Goal: Transaction & Acquisition: Obtain resource

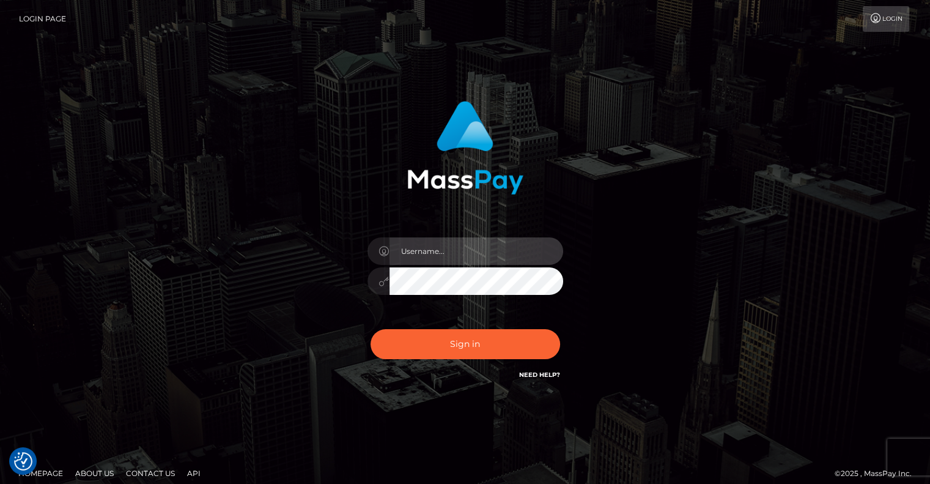
click at [425, 251] on input "text" at bounding box center [477, 251] width 174 height 28
type input "pschroll"
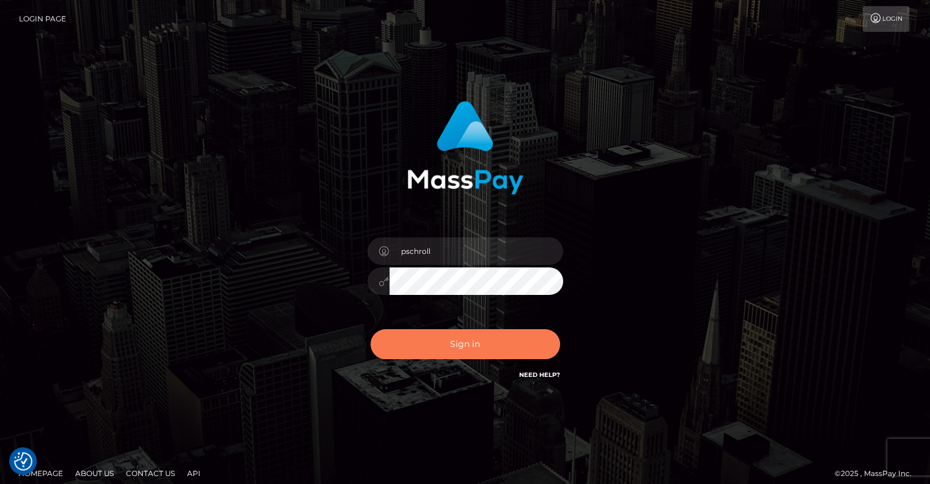
click at [479, 341] on button "Sign in" at bounding box center [466, 344] width 190 height 30
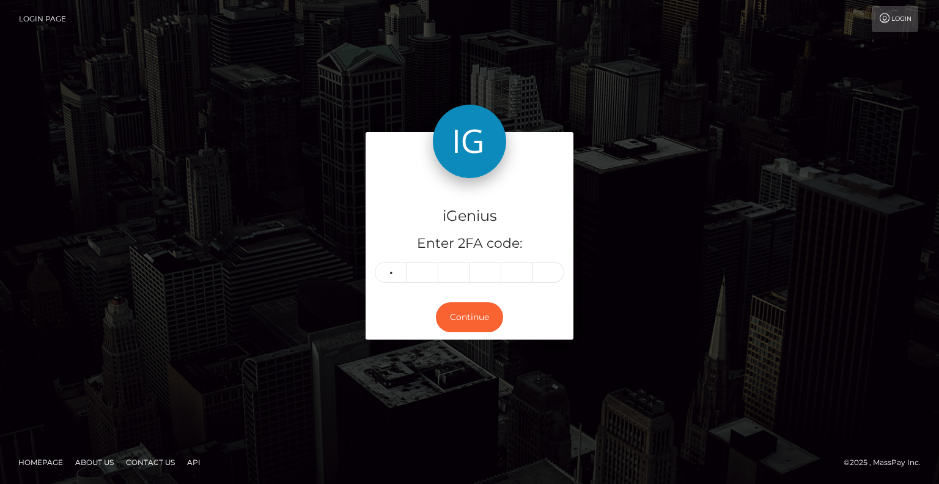
type input "1"
type input "0"
type input "9"
type input "8"
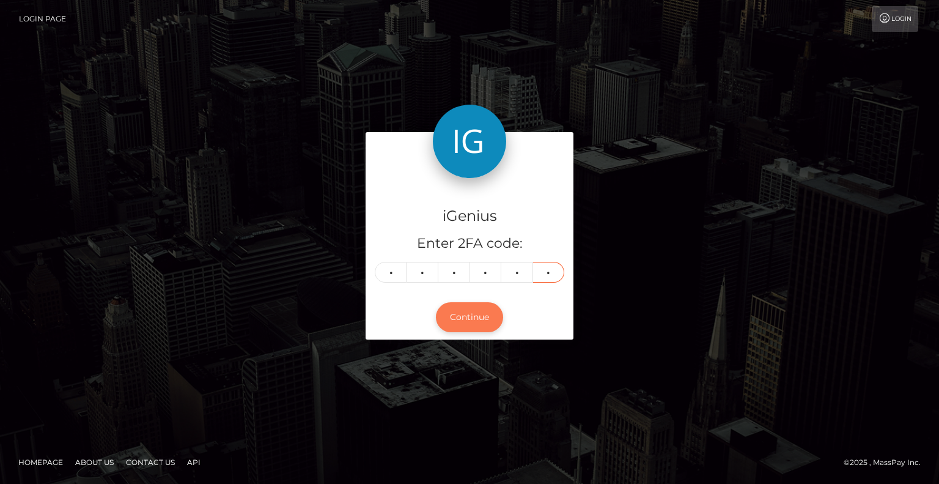
type input "5"
click at [460, 317] on button "Continue" at bounding box center [469, 317] width 67 height 30
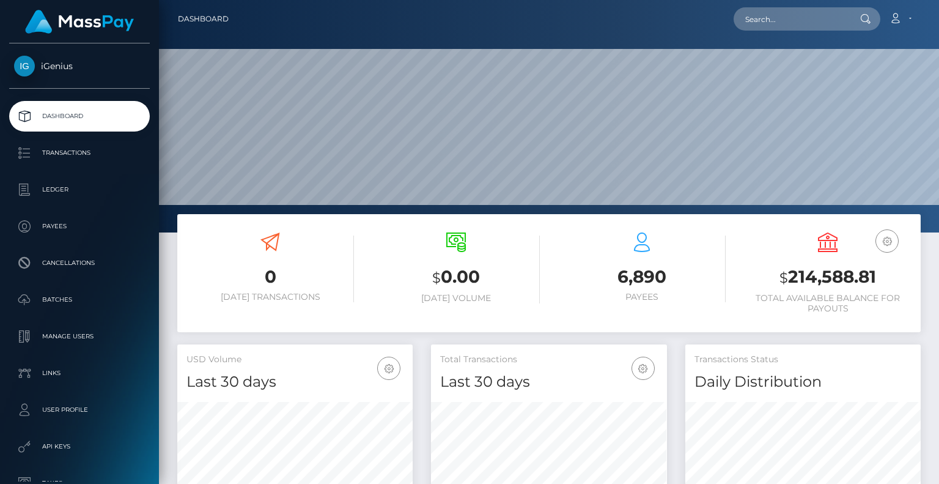
scroll to position [217, 235]
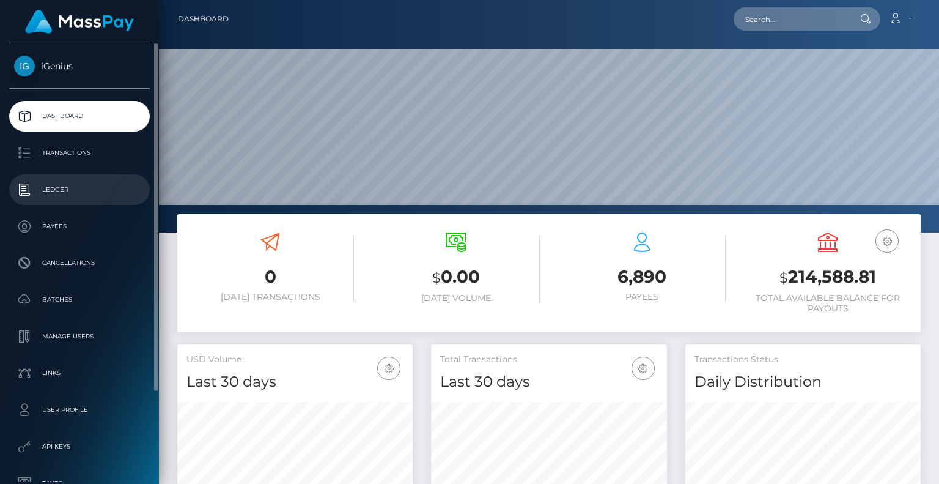
click at [64, 195] on p "Ledger" at bounding box center [79, 189] width 131 height 18
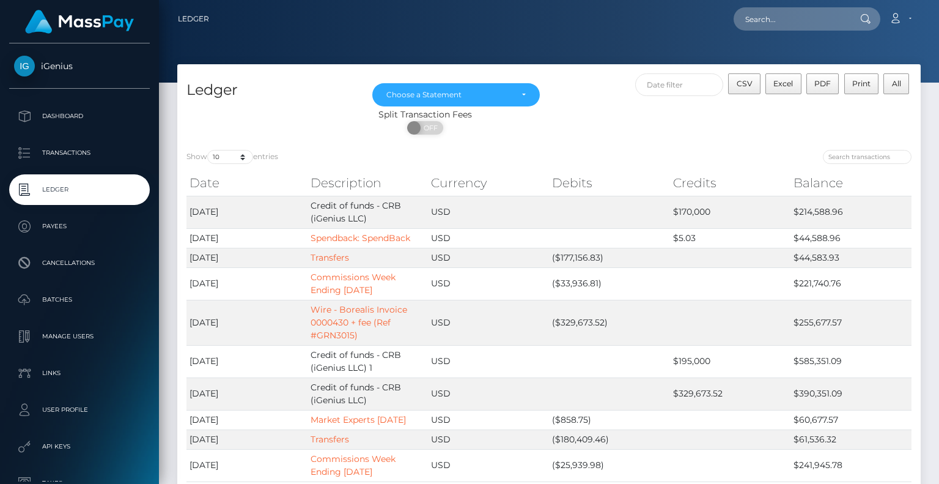
click at [172, 464] on div "Ledger Oct 2022 Nov 2022 Dec 2022 Jan 2023 Feb 2023 Mar 2023 Apr 2023 May 2023 …" at bounding box center [549, 304] width 762 height 480
click at [357, 290] on link "Commissions Week Ending 9/18/2025" at bounding box center [353, 284] width 85 height 24
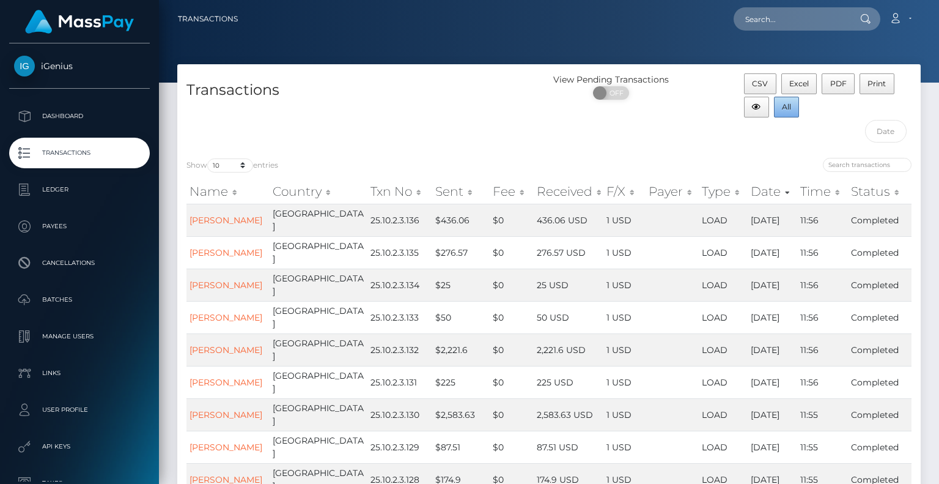
click at [786, 110] on span "All" at bounding box center [786, 106] width 9 height 9
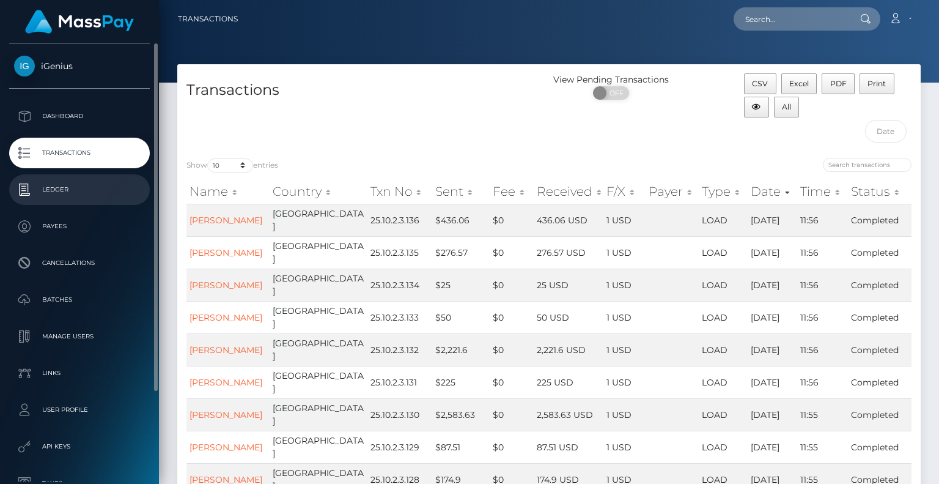
click at [56, 190] on p "Ledger" at bounding box center [79, 189] width 131 height 18
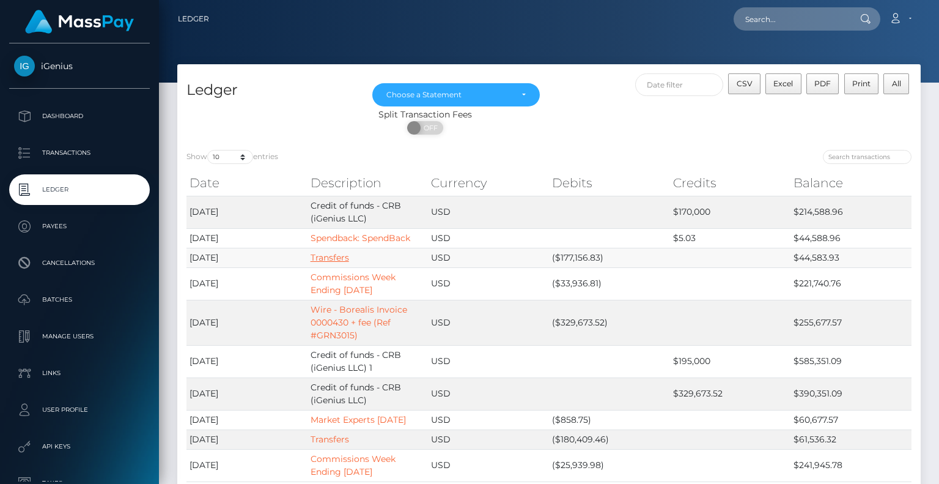
click at [330, 258] on link "Transfers" at bounding box center [330, 257] width 39 height 11
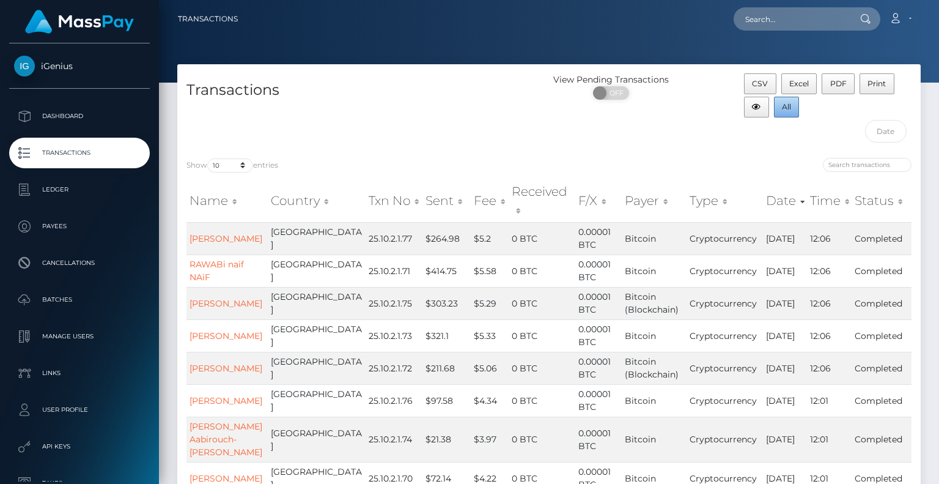
click at [794, 105] on button "All" at bounding box center [787, 107] width 26 height 21
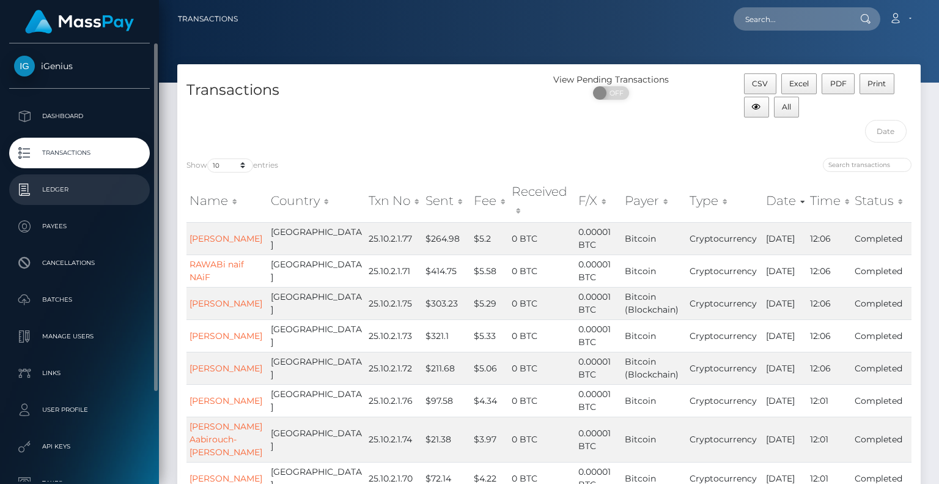
click at [66, 195] on p "Ledger" at bounding box center [79, 189] width 131 height 18
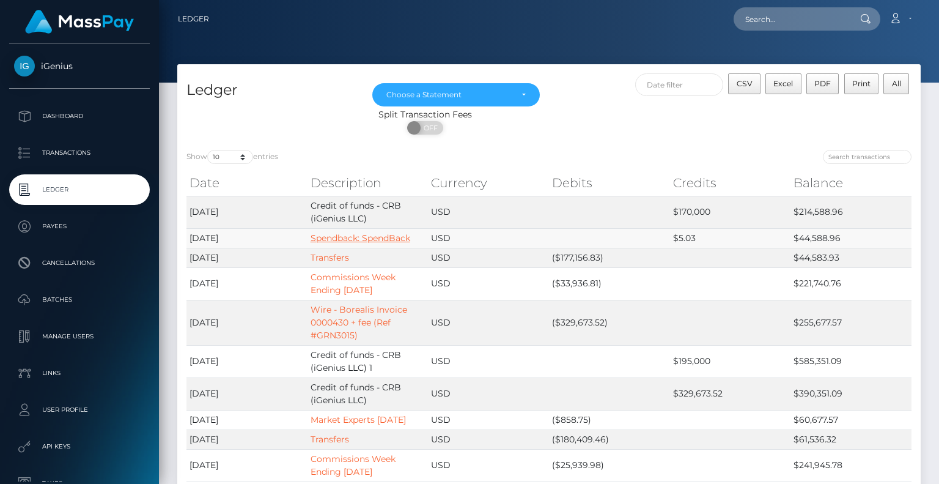
click at [330, 238] on link "Spendback: SpendBack" at bounding box center [361, 237] width 100 height 11
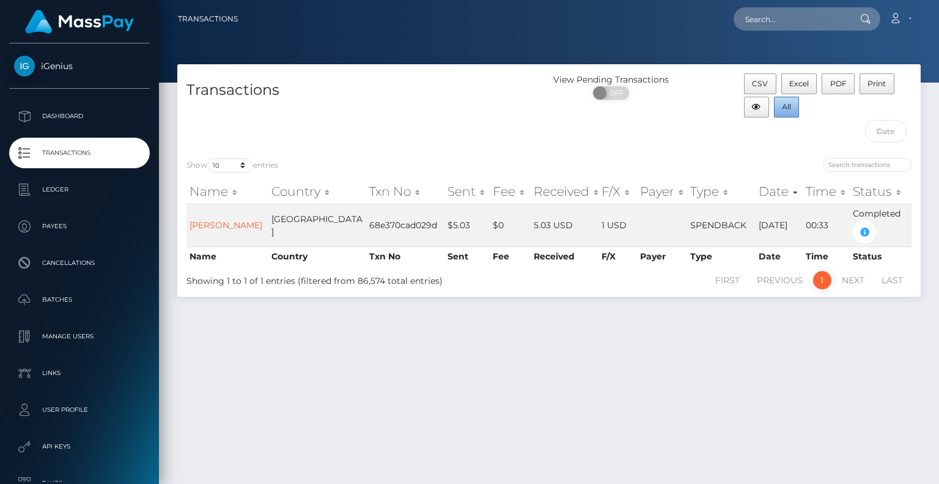
click at [783, 111] on span "All" at bounding box center [786, 106] width 9 height 9
click at [913, 47] on div at bounding box center [549, 41] width 780 height 83
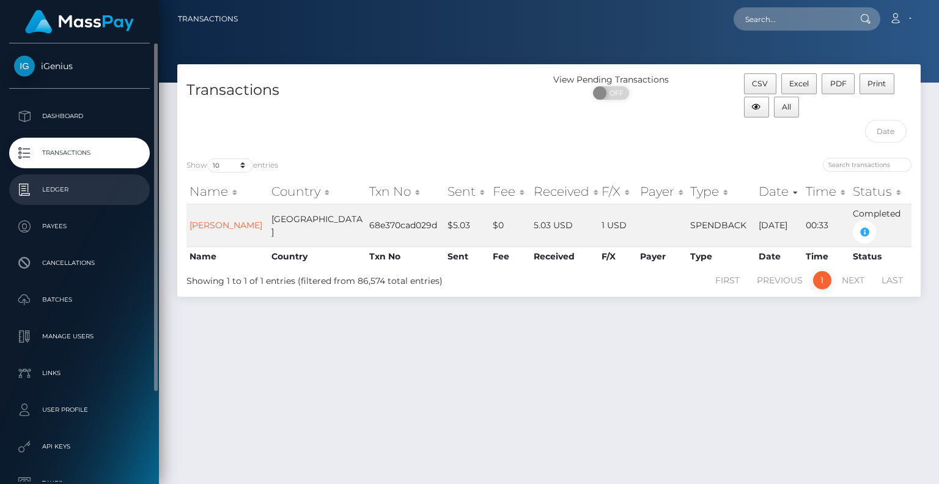
click at [55, 191] on p "Ledger" at bounding box center [79, 189] width 131 height 18
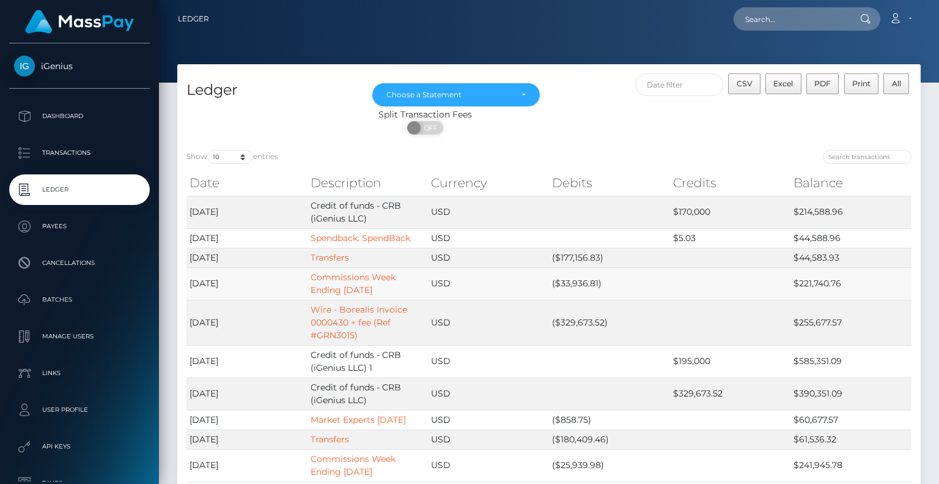
click at [355, 283] on link "Commissions Week Ending 9/18/2025" at bounding box center [353, 284] width 85 height 24
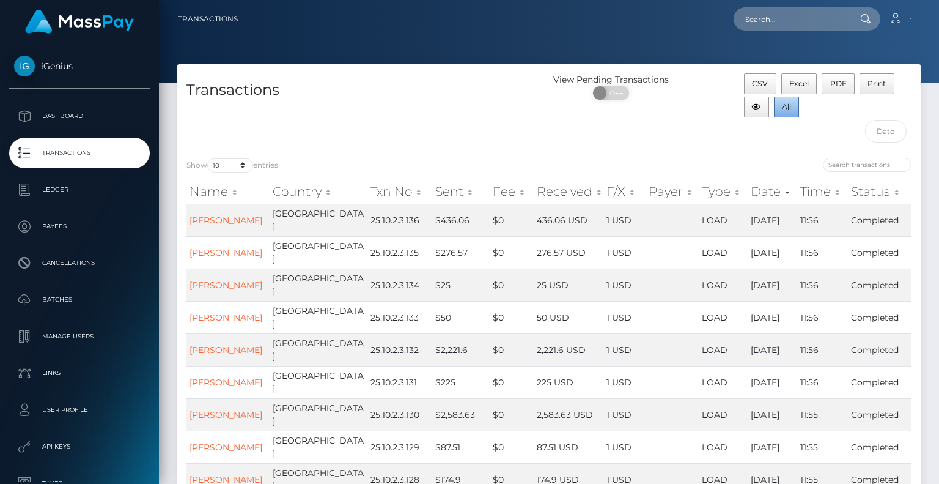
click at [787, 105] on span "All" at bounding box center [786, 106] width 9 height 9
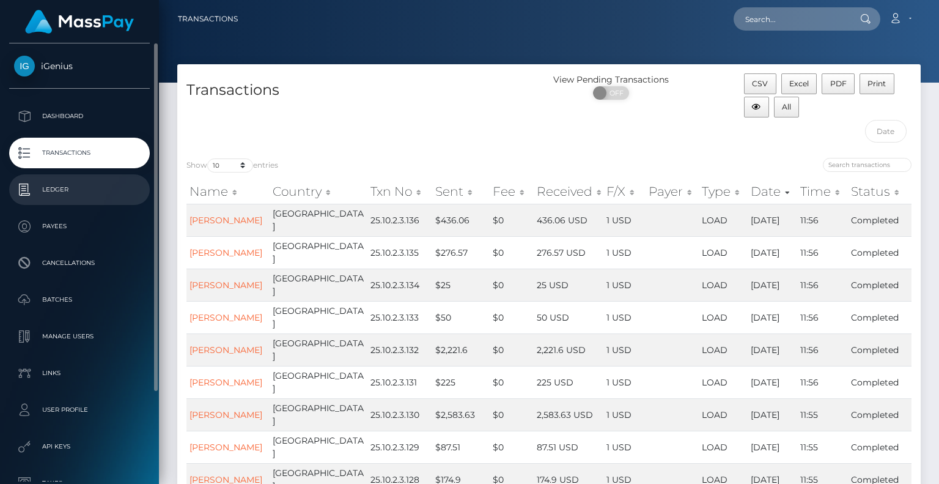
click at [61, 193] on p "Ledger" at bounding box center [79, 189] width 131 height 18
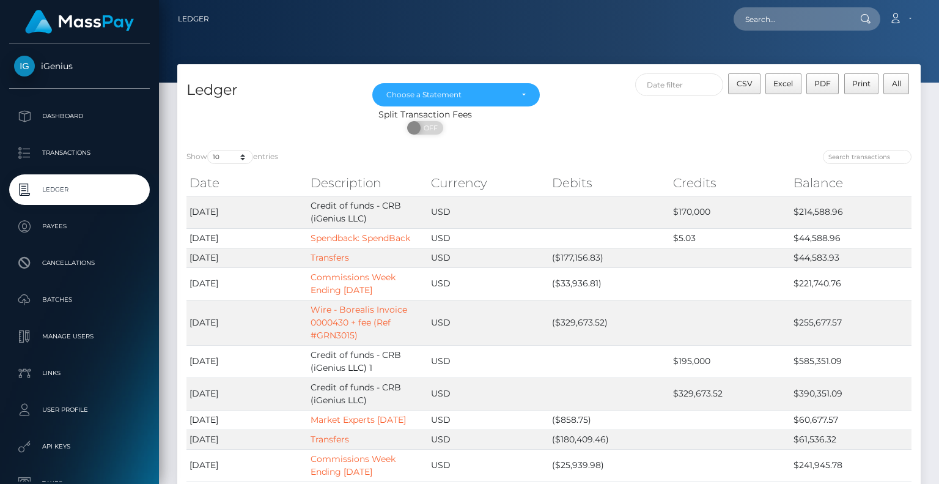
click at [937, 21] on nav "Ledger Loading... Loading..." at bounding box center [549, 19] width 780 height 38
